Goal: Check status: Check status

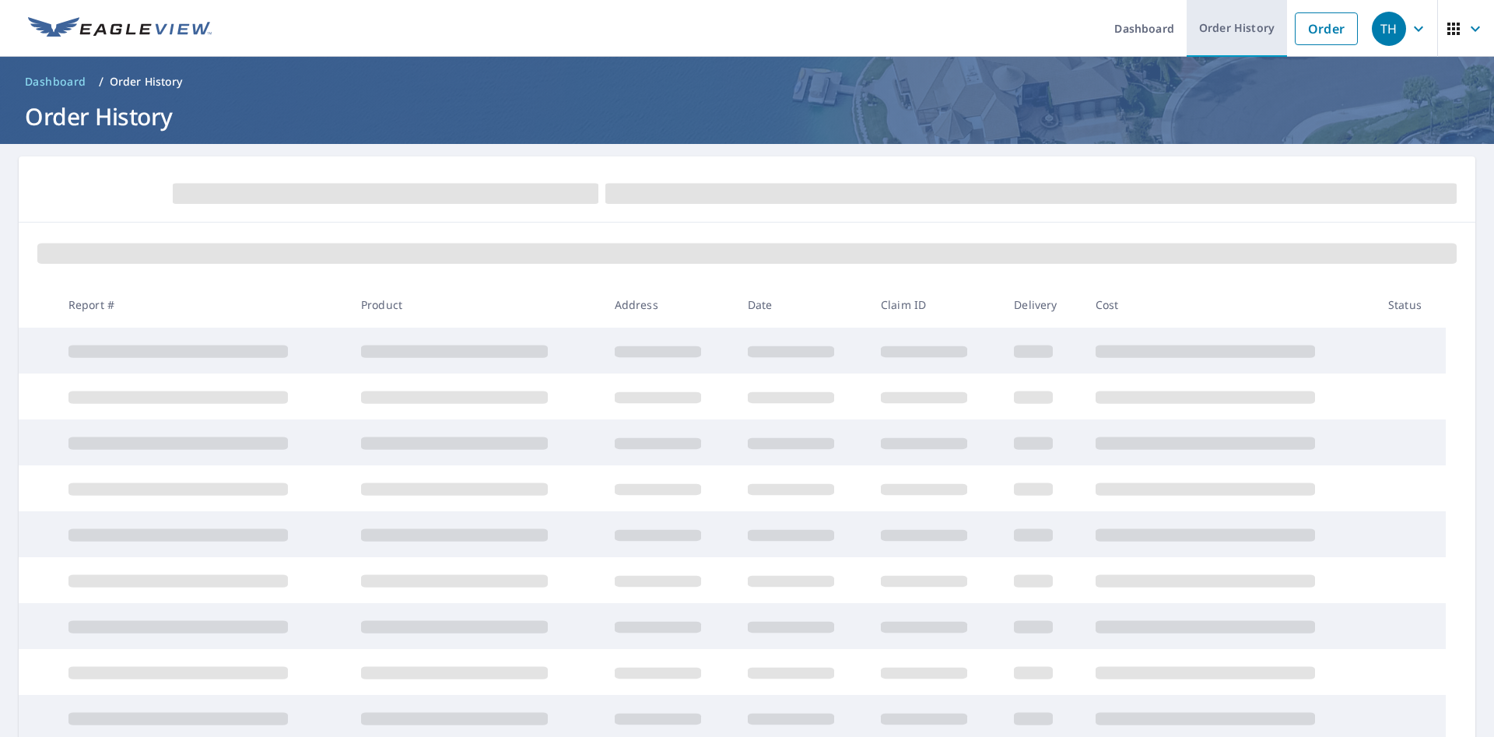
click at [1235, 26] on link "Order History" at bounding box center [1236, 28] width 100 height 57
click at [1233, 26] on link "Order History" at bounding box center [1236, 28] width 100 height 57
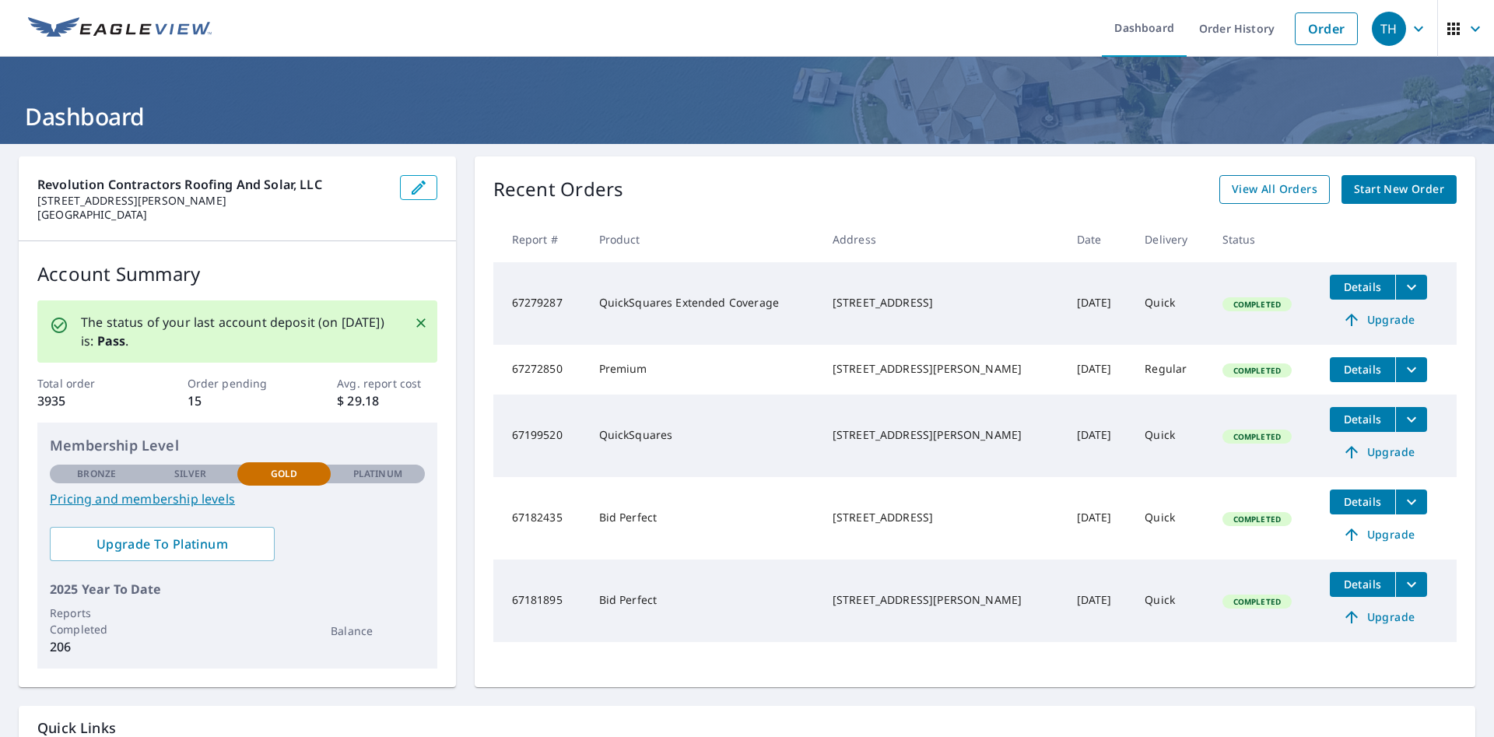
click at [1267, 187] on span "View All Orders" at bounding box center [1274, 189] width 86 height 19
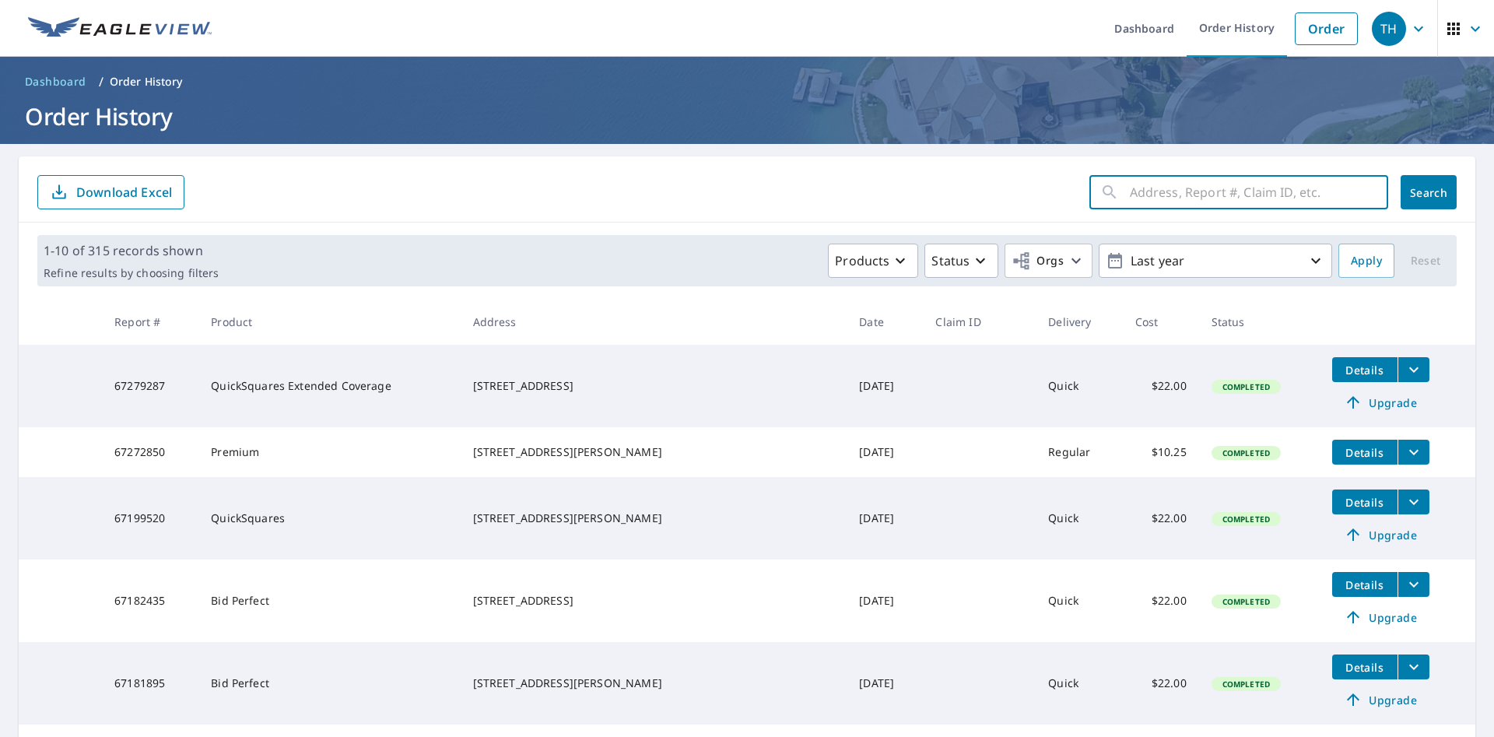
click at [1140, 194] on input "text" at bounding box center [1259, 192] width 258 height 44
type input "3489 [GEOGRAPHIC_DATA]"
click button "Search" at bounding box center [1428, 192] width 56 height 34
